Goal: Information Seeking & Learning: Learn about a topic

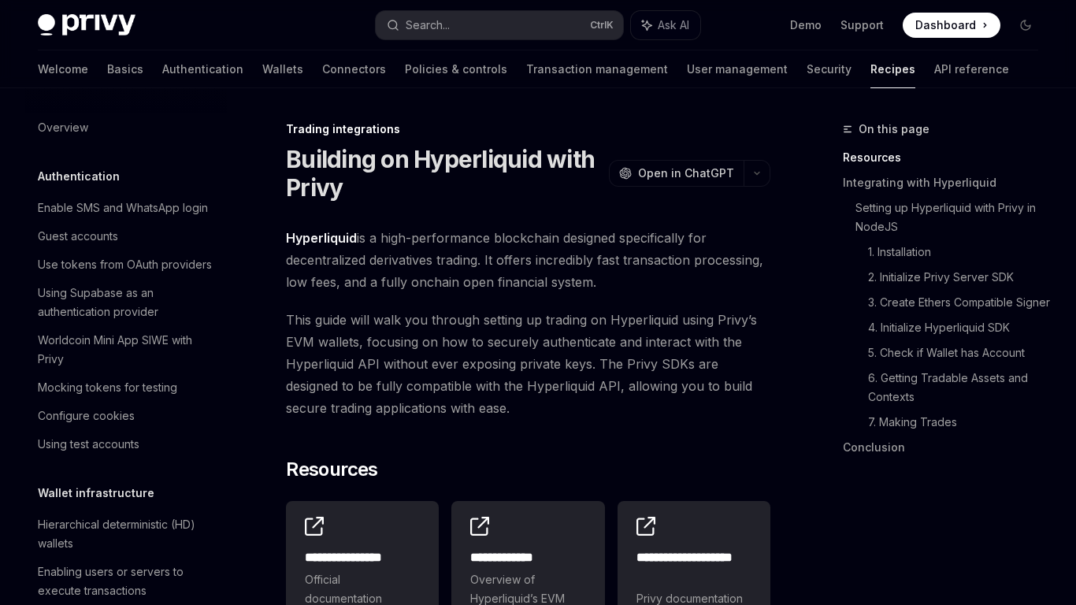
scroll to position [1496, 0]
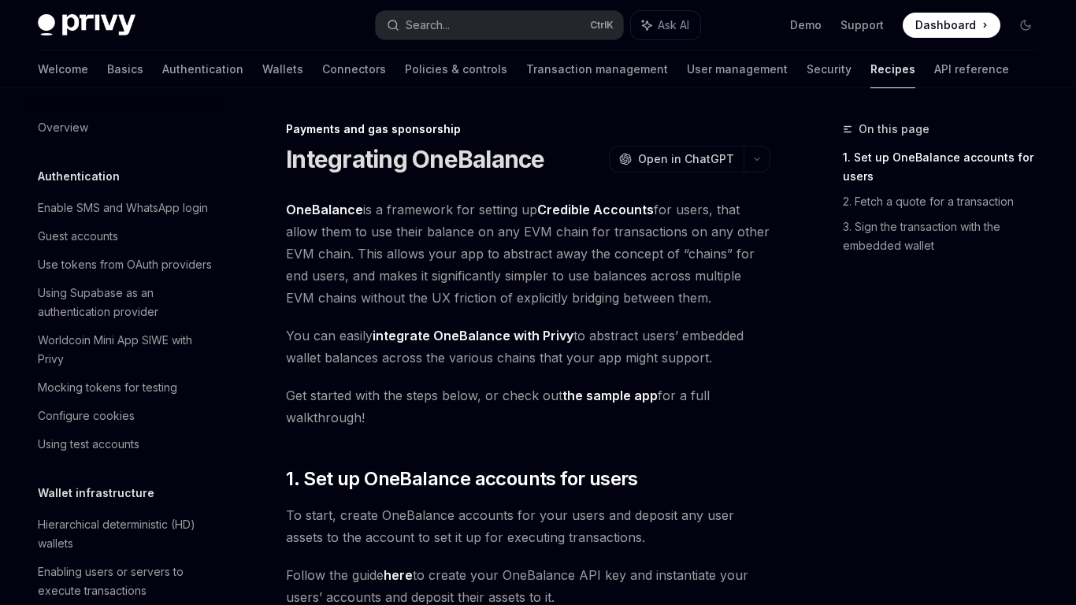
scroll to position [1227, 0]
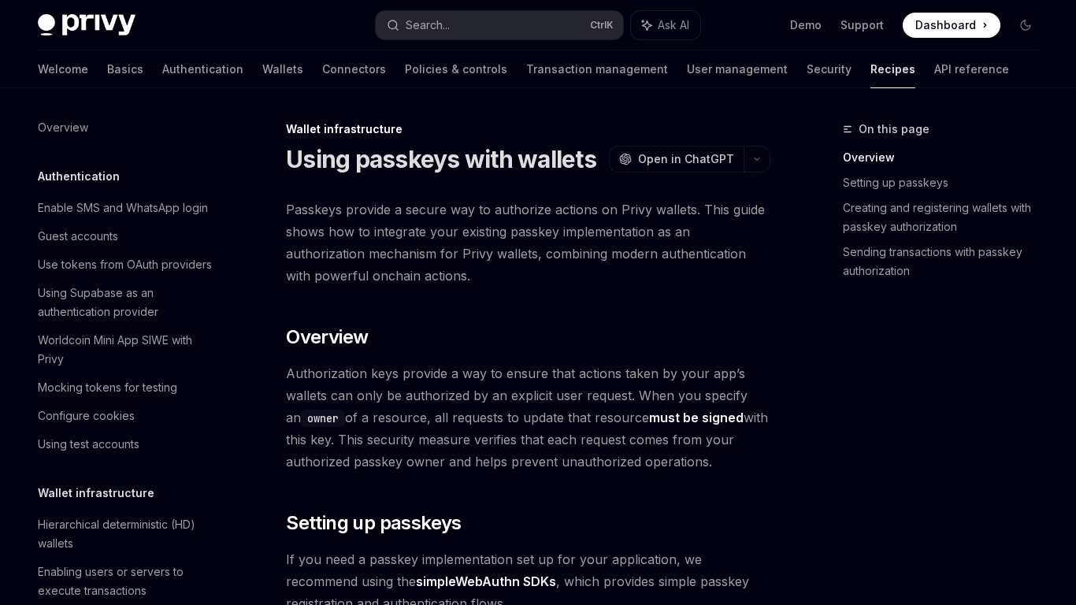
scroll to position [301, 0]
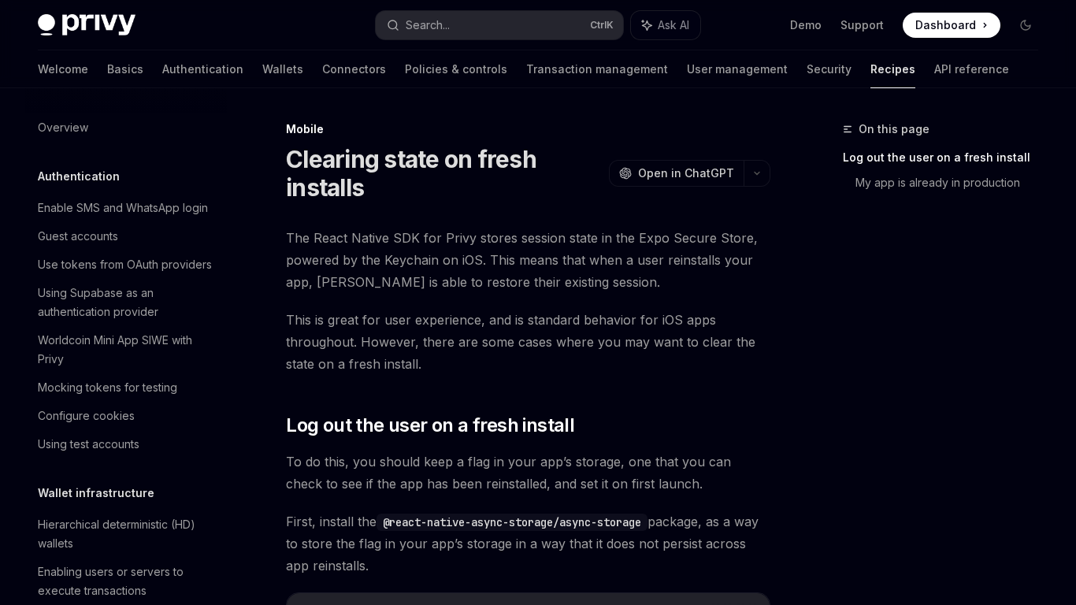
scroll to position [1728, 0]
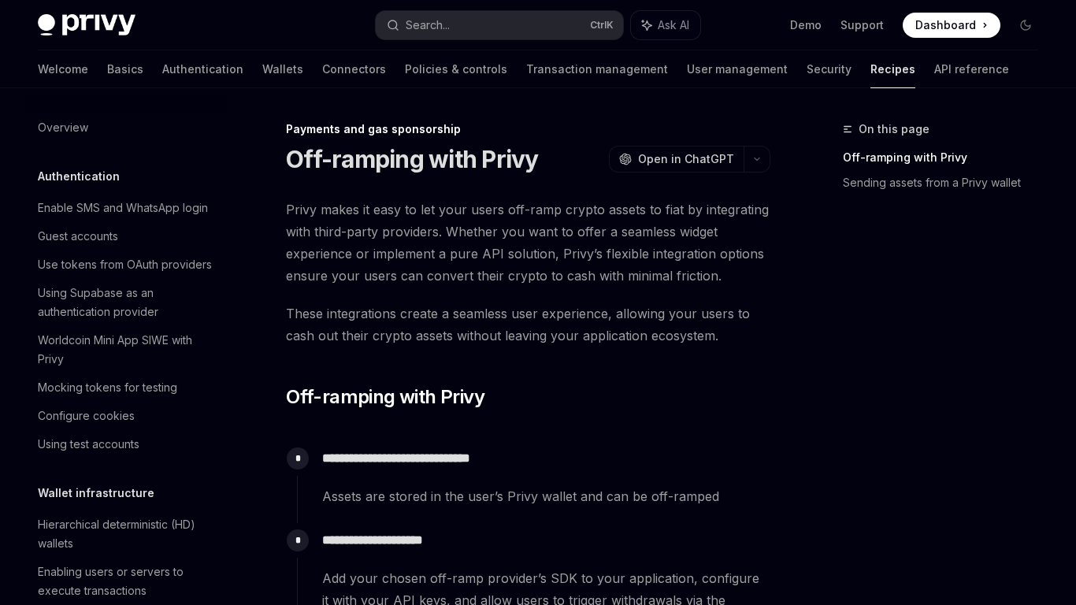
scroll to position [1199, 0]
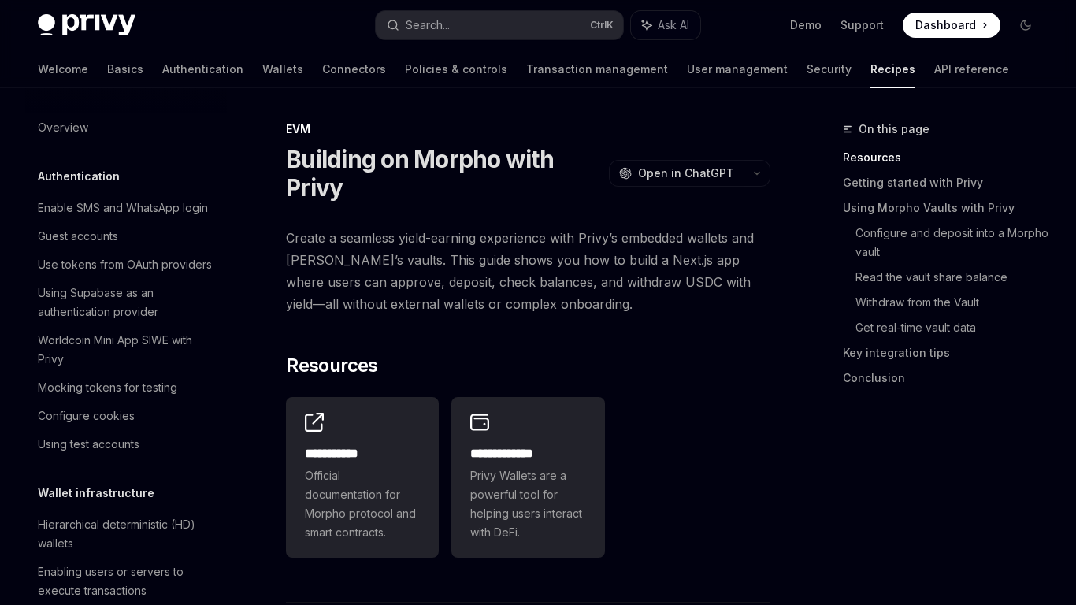
scroll to position [2115, 0]
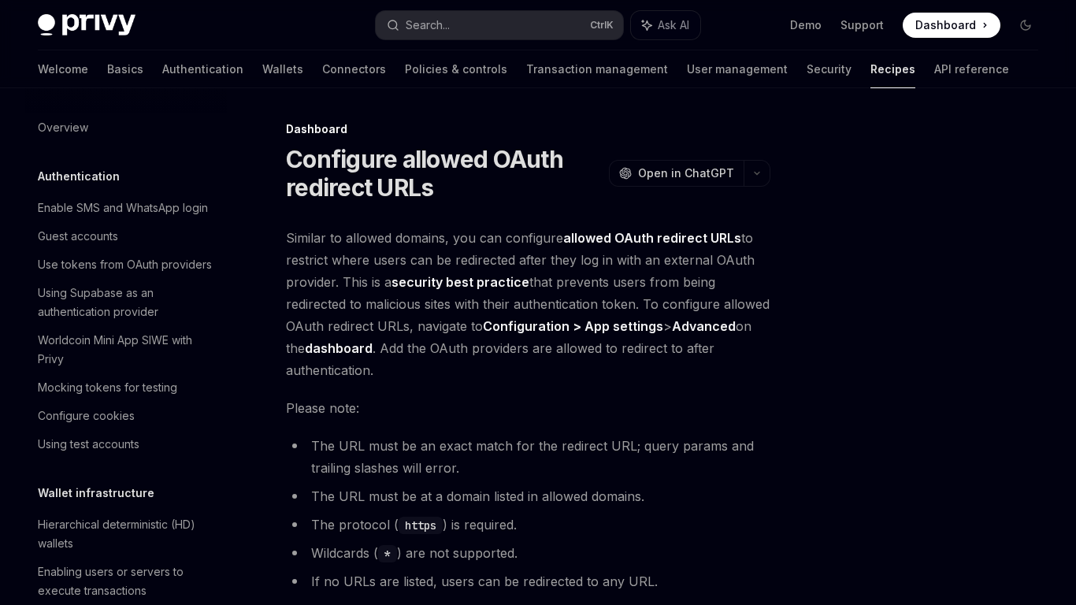
scroll to position [840, 0]
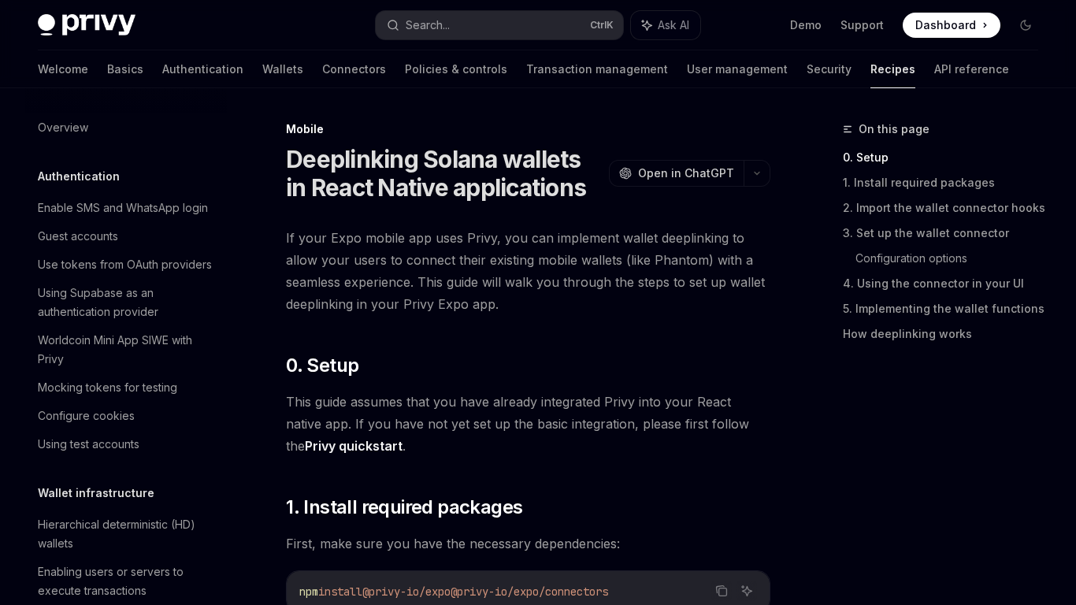
scroll to position [1690, 0]
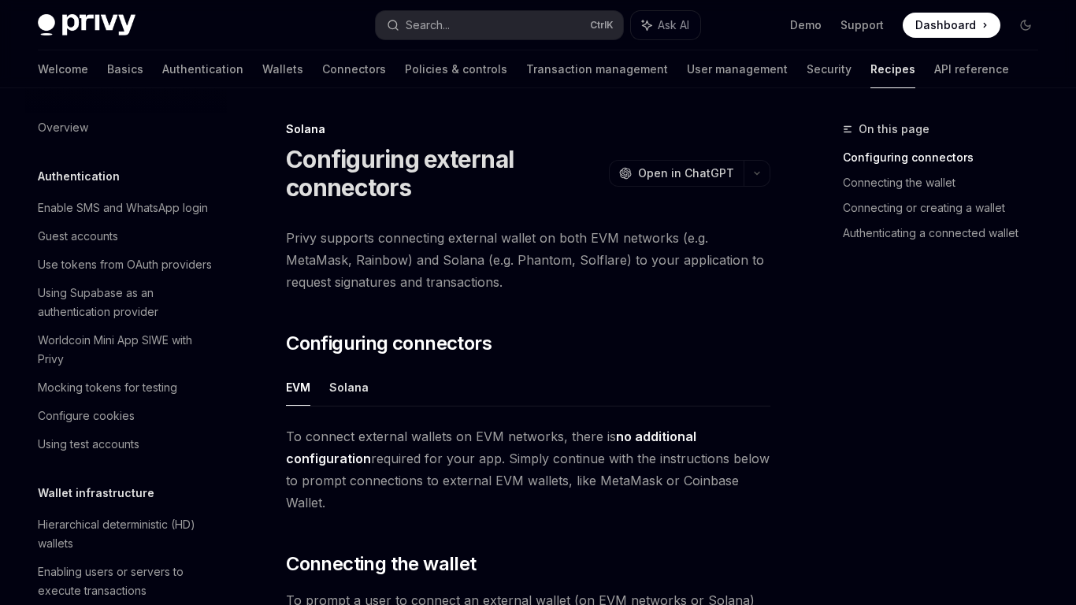
scroll to position [2252, 0]
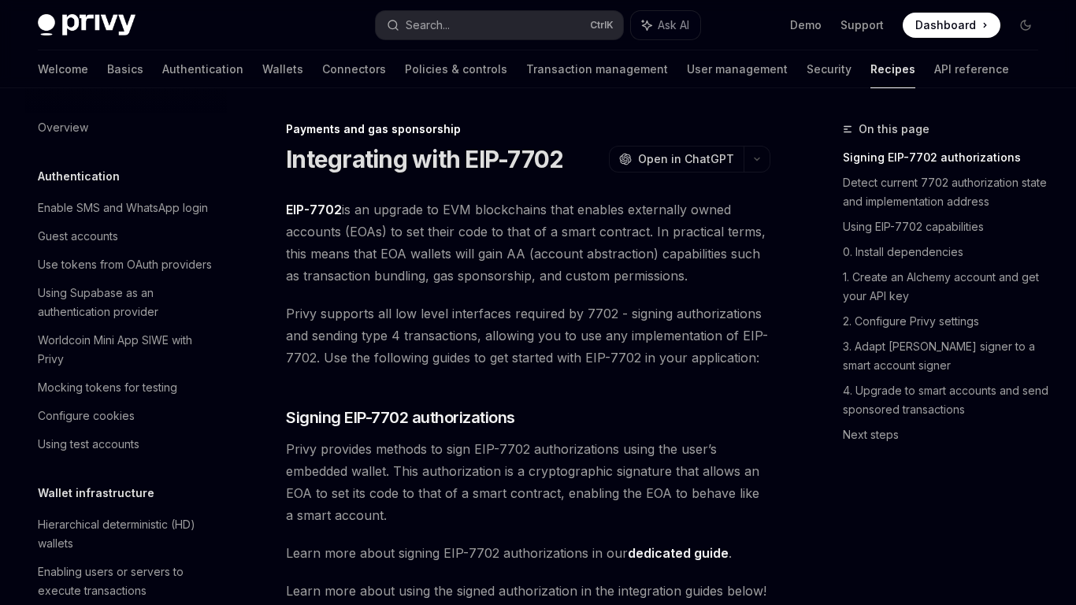
scroll to position [1303, 0]
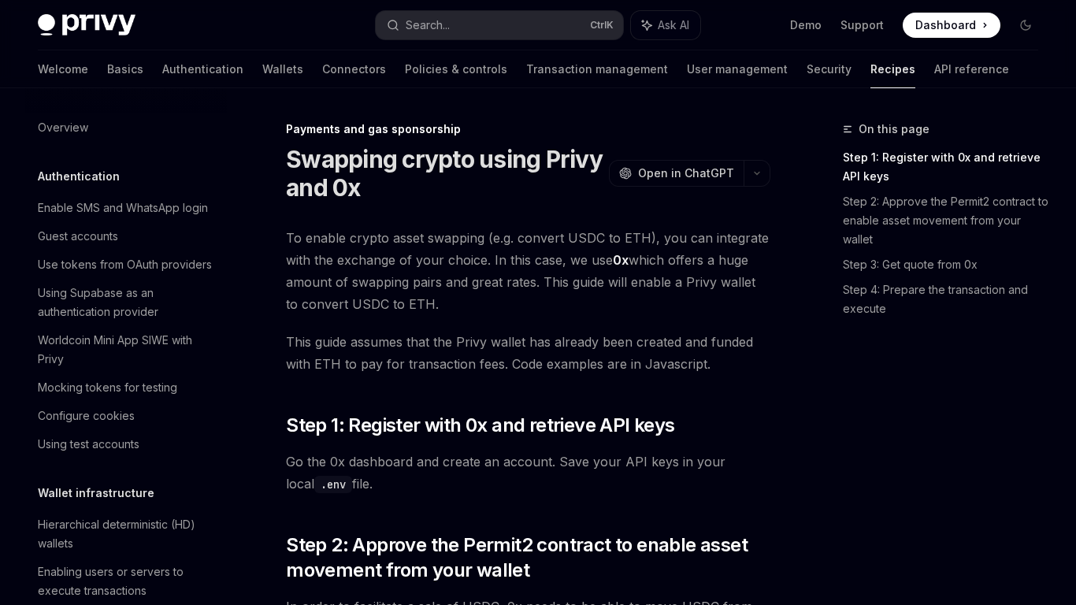
scroll to position [1265, 0]
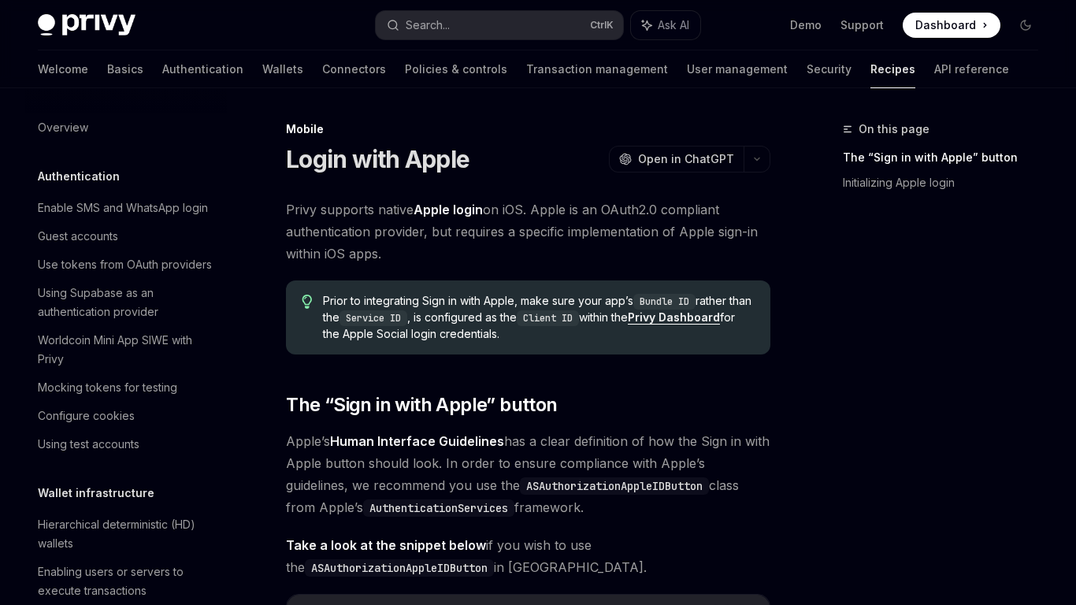
scroll to position [1652, 0]
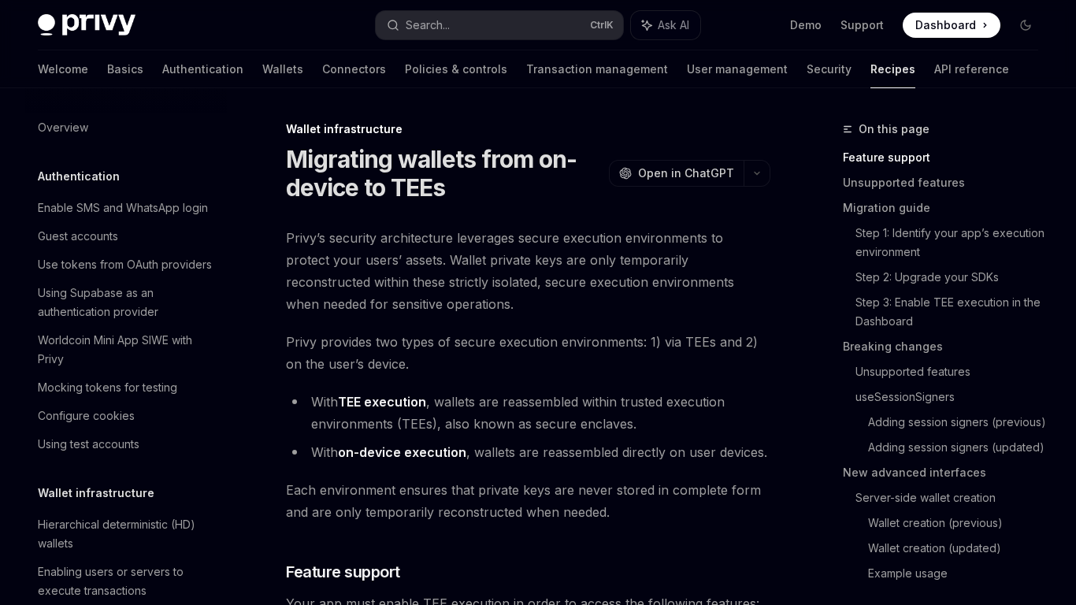
scroll to position [339, 0]
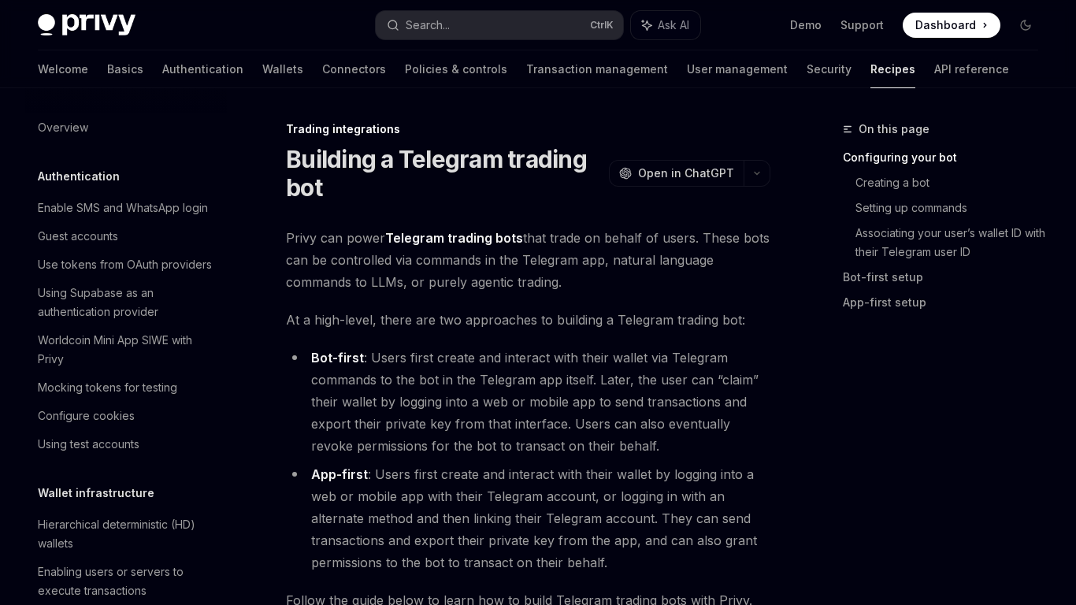
scroll to position [1544, 0]
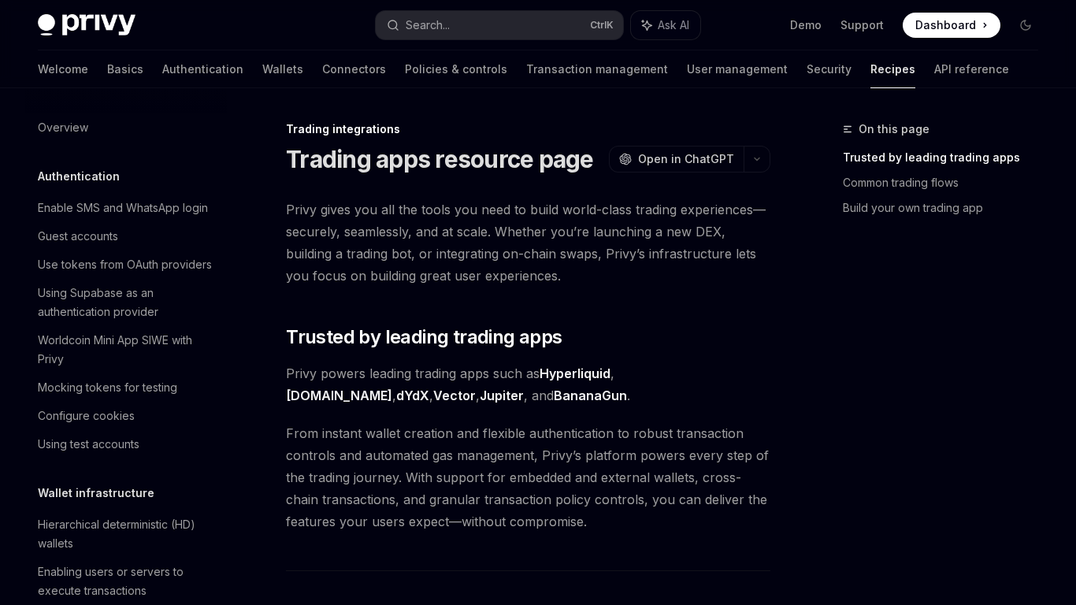
scroll to position [1430, 0]
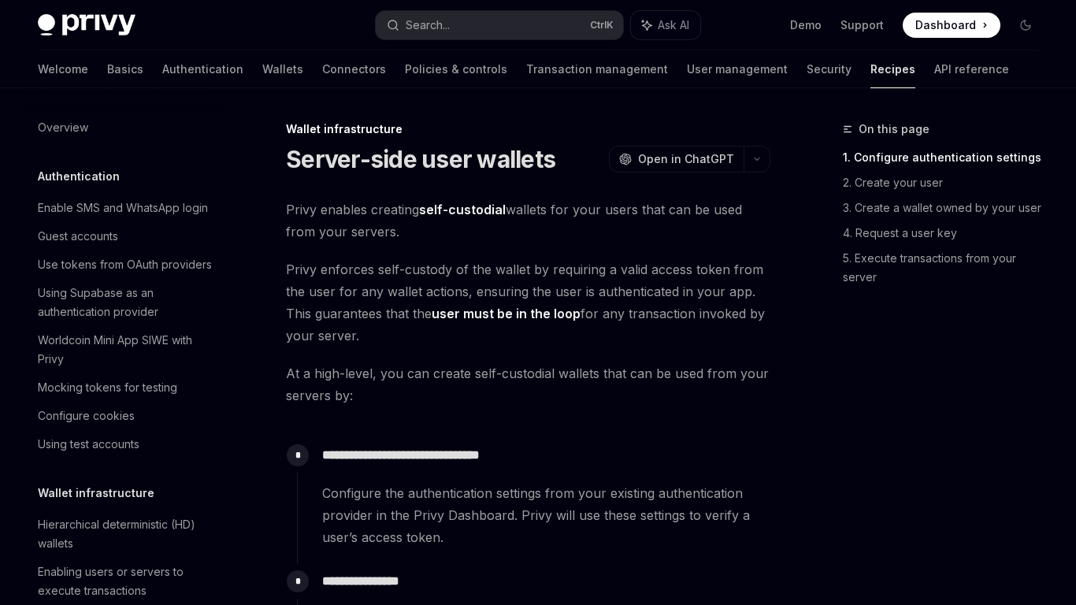
scroll to position [272, 0]
